Goal: Find specific page/section: Find specific page/section

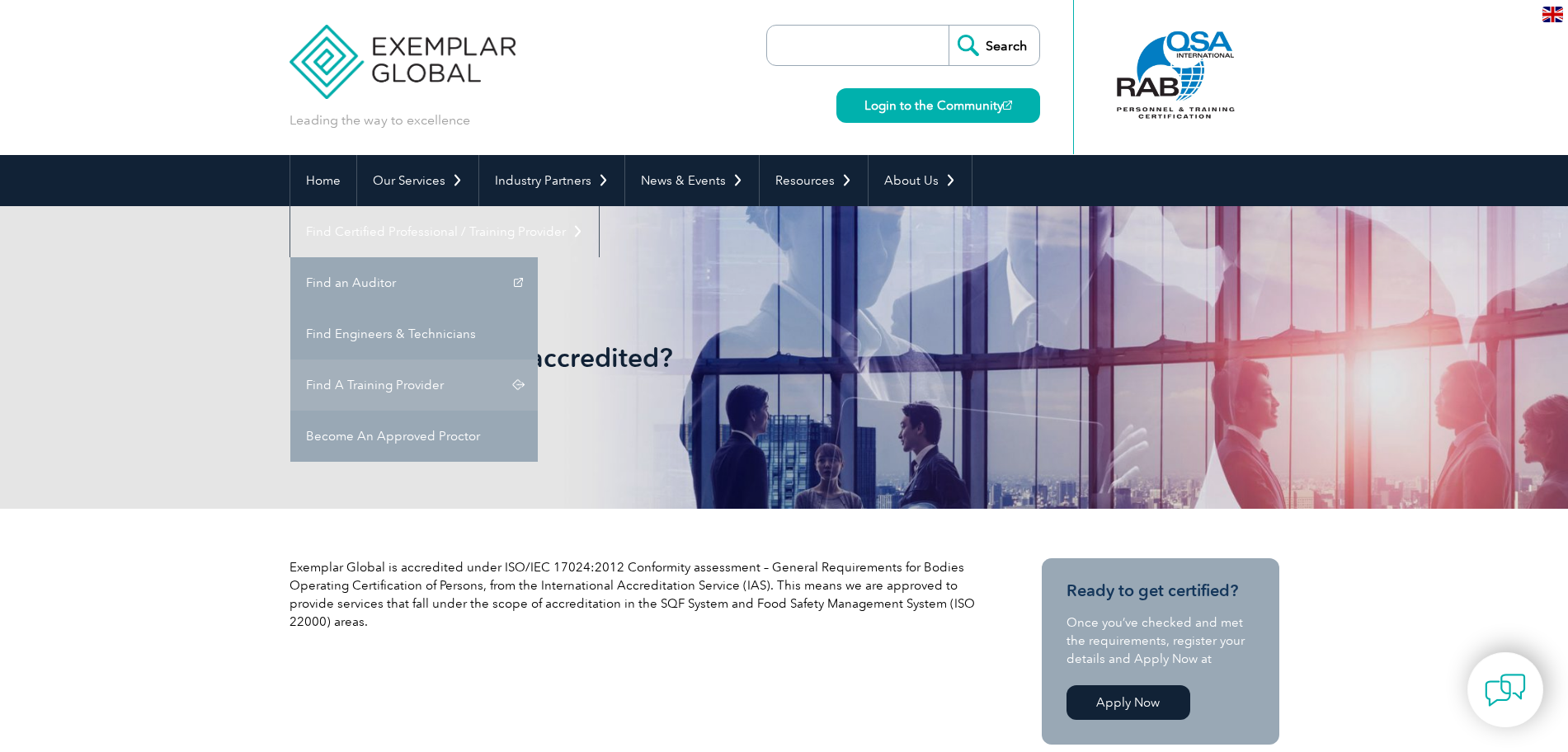
click at [538, 359] on link "Find A Training Provider" at bounding box center [414, 384] width 248 height 51
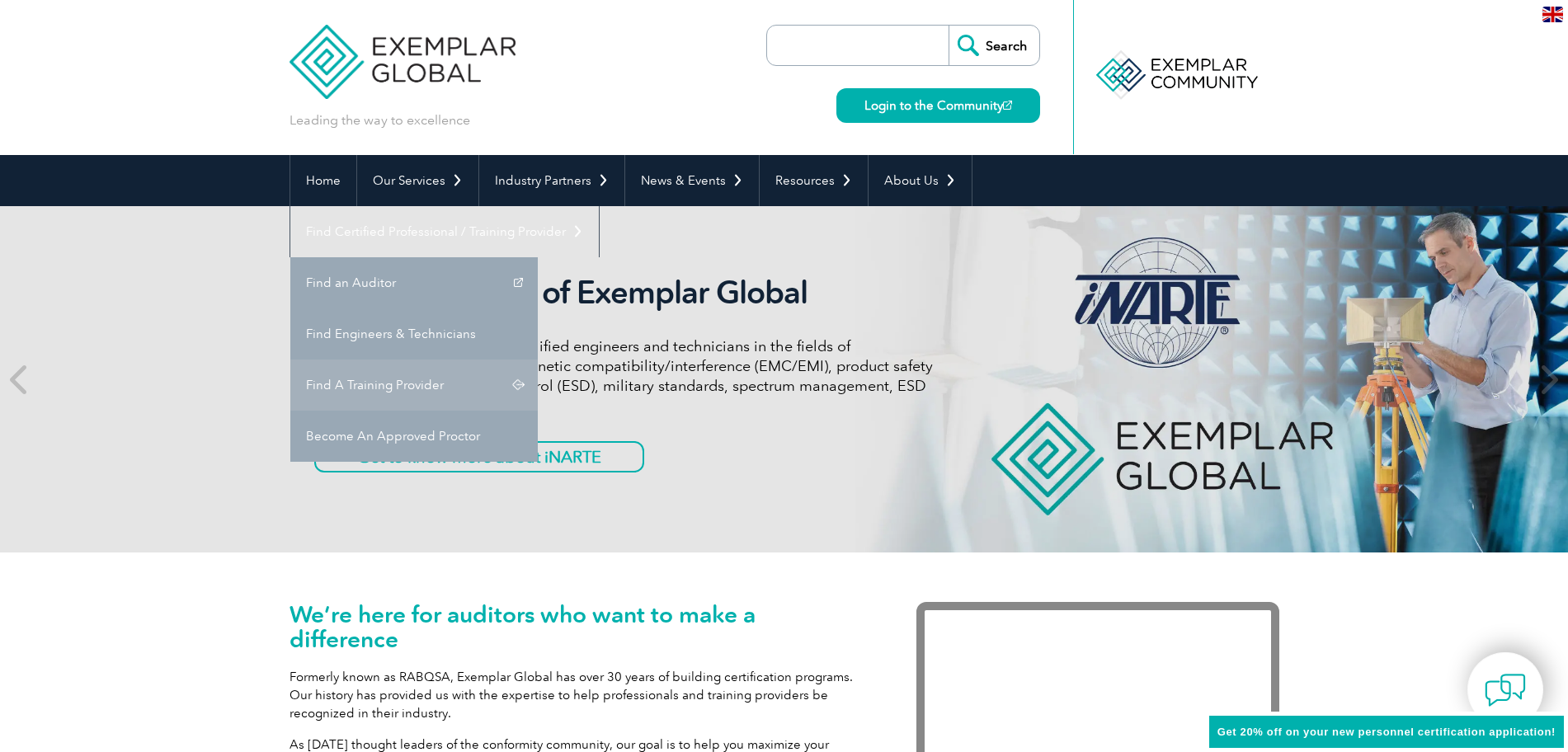
click at [538, 359] on link "Find A Training Provider" at bounding box center [414, 384] width 248 height 51
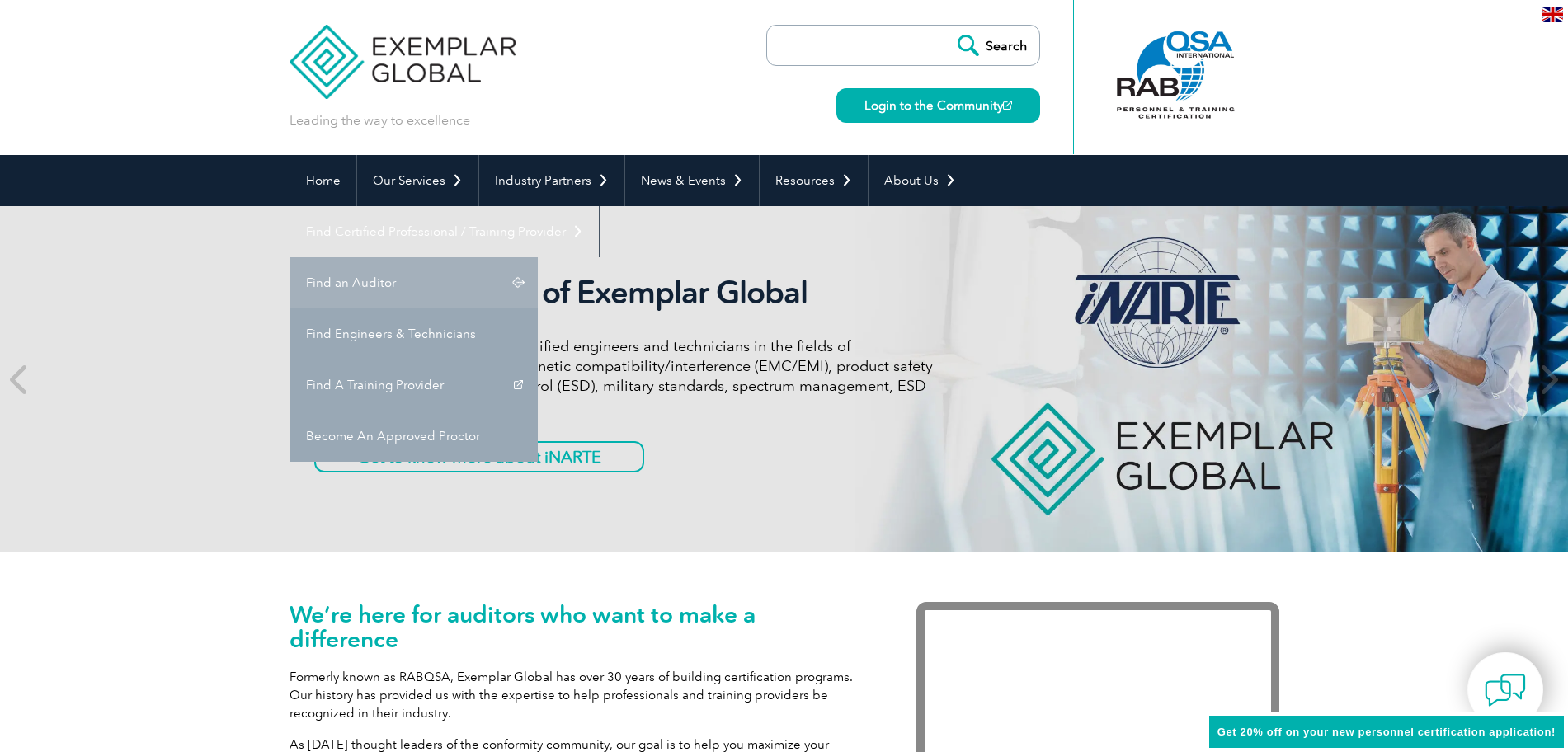
click at [538, 258] on link "Find an Auditor" at bounding box center [414, 283] width 248 height 51
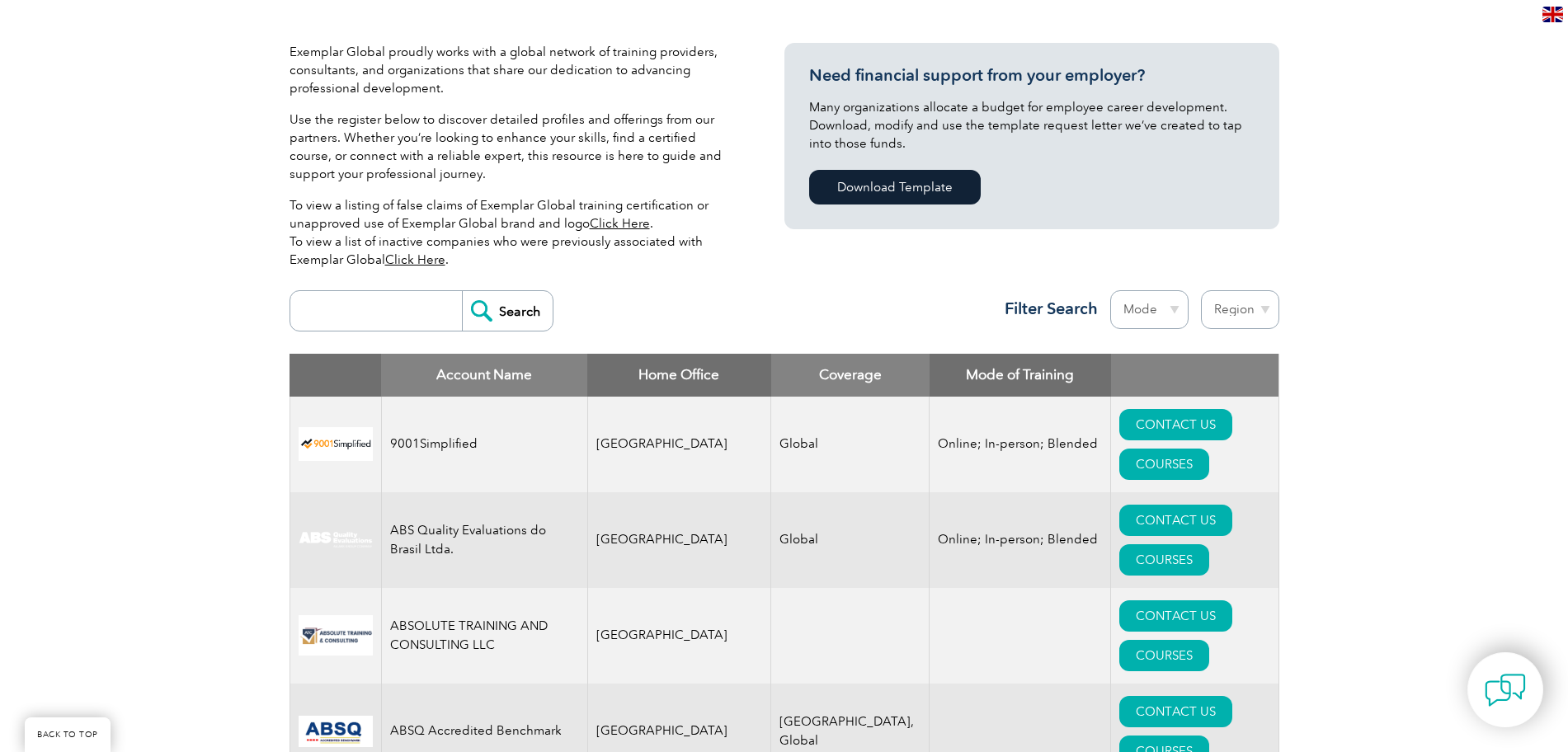
scroll to position [528, 0]
